Goal: Task Accomplishment & Management: Manage account settings

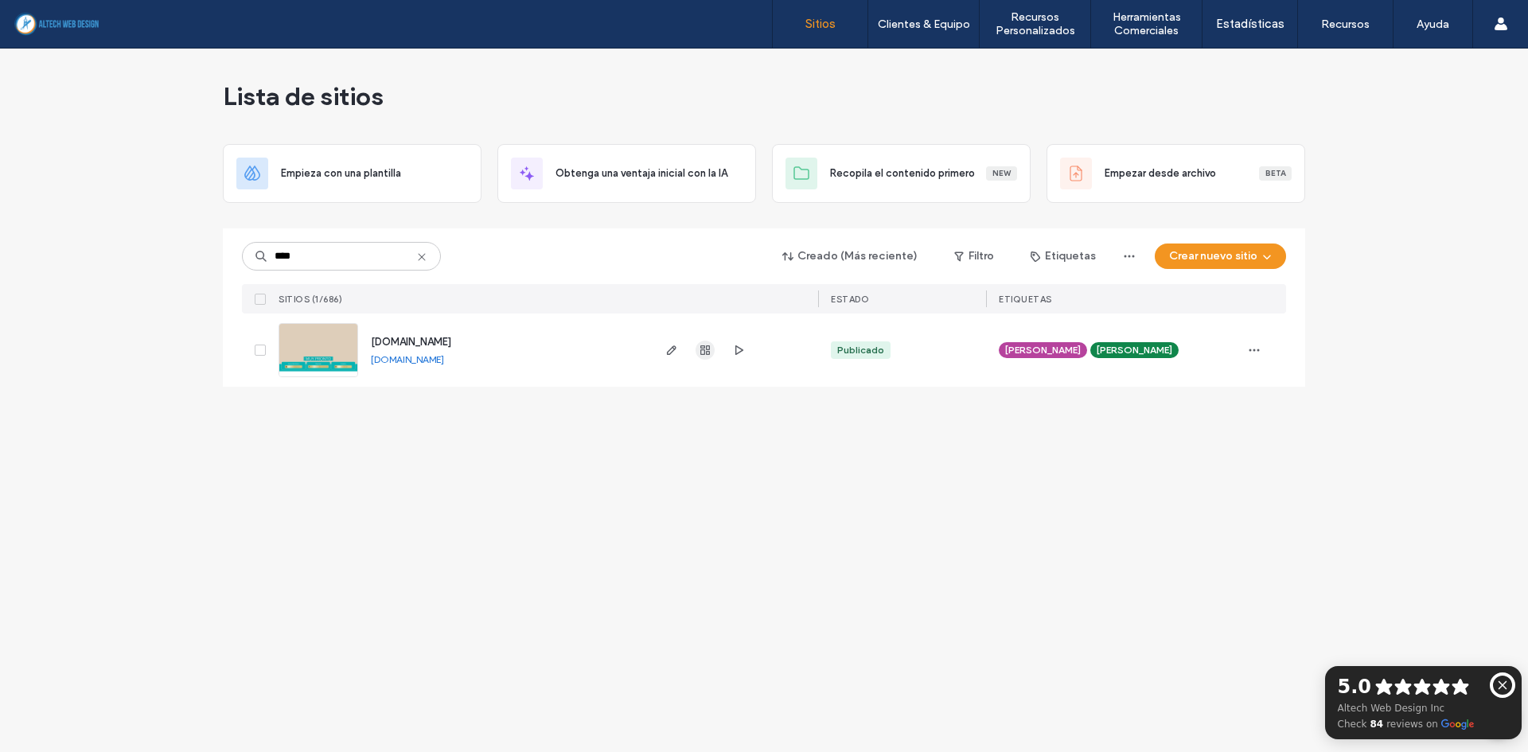
type input "****"
click at [702, 358] on span "button" at bounding box center [704, 350] width 19 height 19
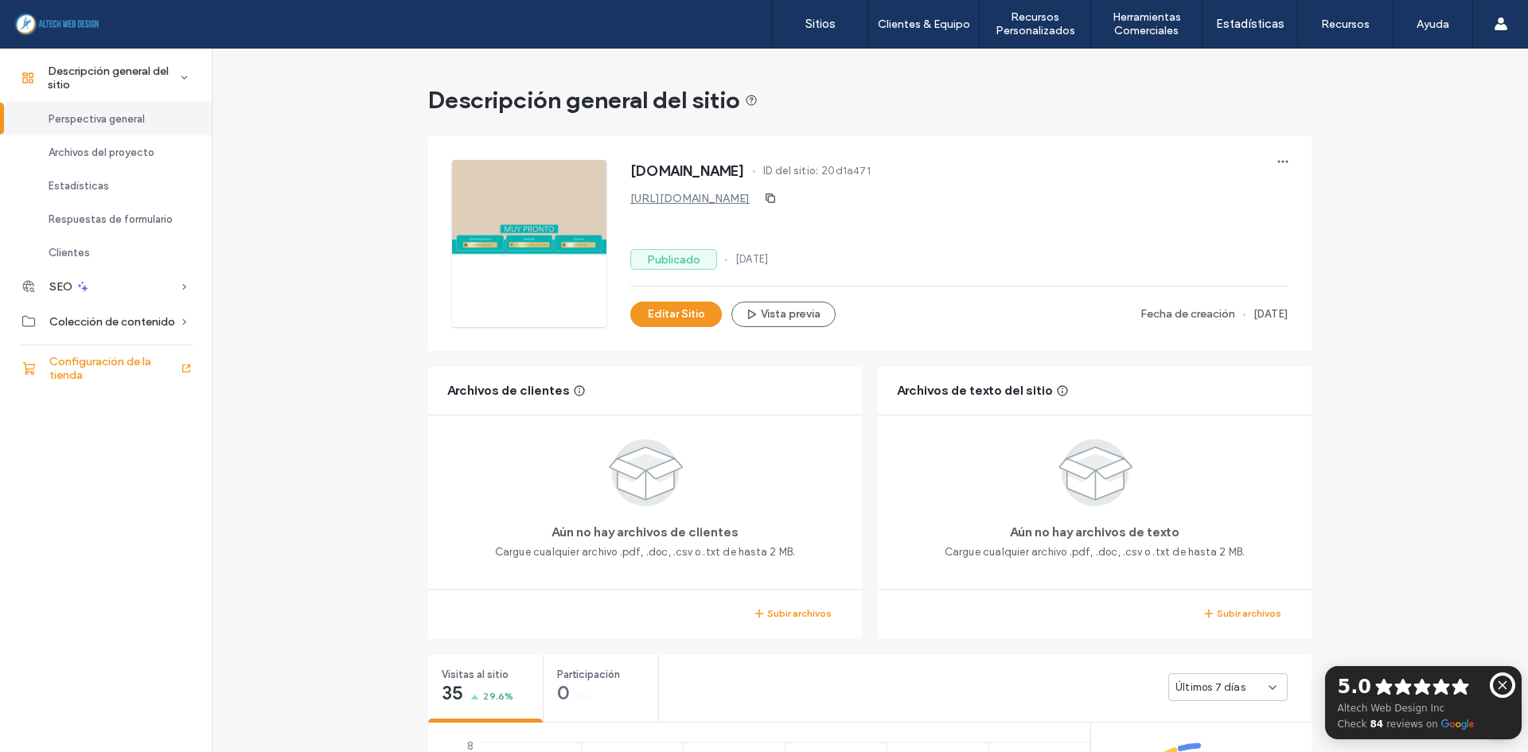
click at [74, 367] on span "Configuración de la tienda" at bounding box center [114, 368] width 130 height 27
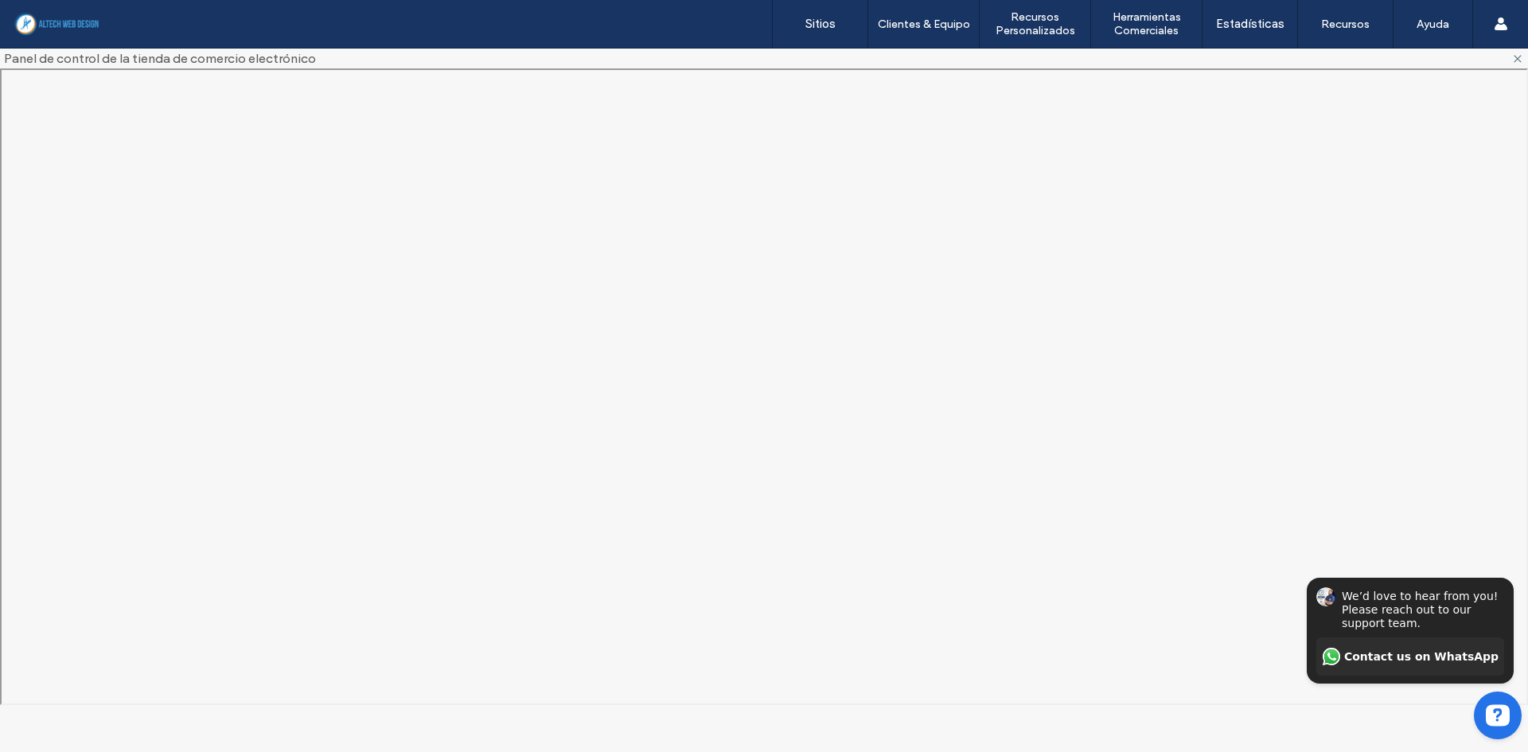
click at [1417, 488] on body "We’d love to hear from you! Please reach out to our support team. Contact us on…" at bounding box center [1407, 617] width 242 height 269
